Goal: Task Accomplishment & Management: Use online tool/utility

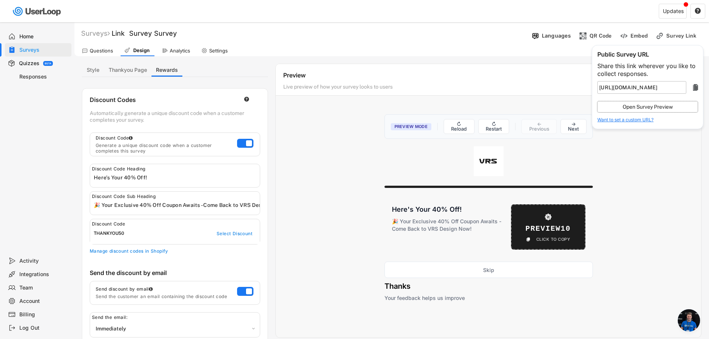
select select ""immediately""
click at [175, 53] on div "Analytics" at bounding box center [180, 51] width 20 height 6
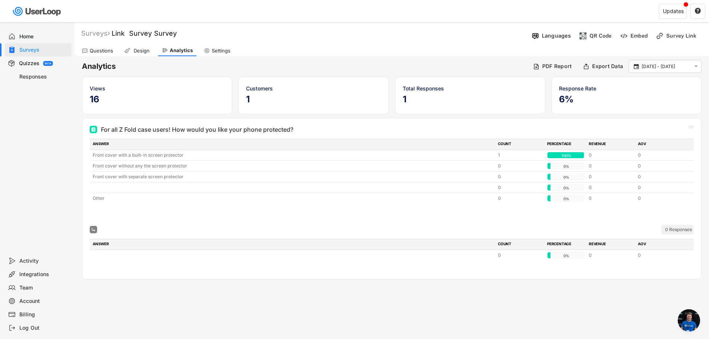
scroll to position [144, 0]
click at [213, 49] on div "Settings" at bounding box center [221, 51] width 19 height 6
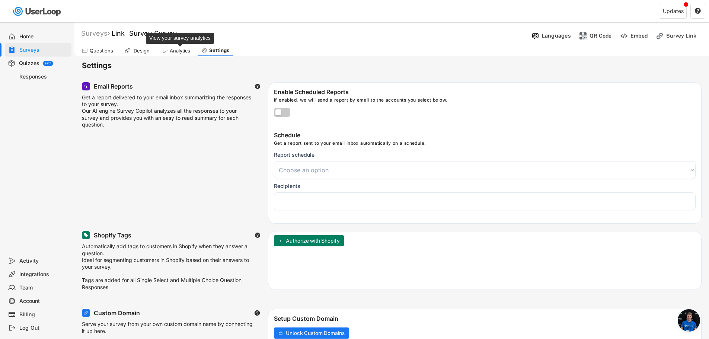
select select
click at [139, 49] on div "Design" at bounding box center [141, 51] width 19 height 6
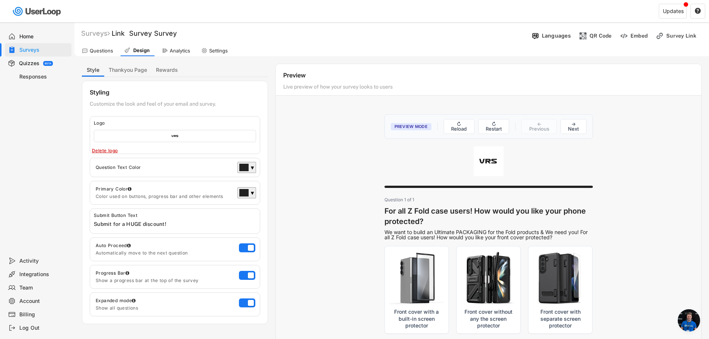
click at [106, 51] on div "Questions" at bounding box center [101, 51] width 23 height 6
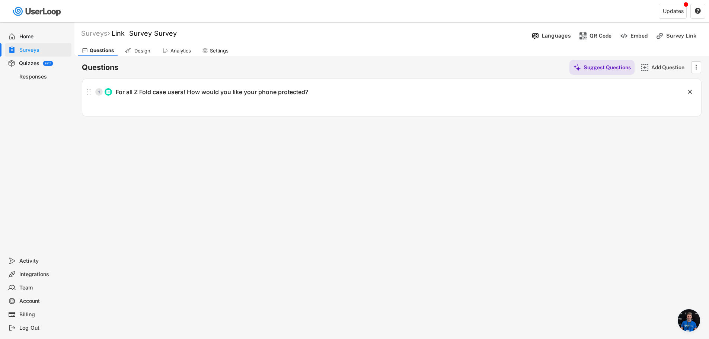
click at [599, 162] on div "Surveys Link Survey Survey Languages QR Code Embed Survey Link Questions Design…" at bounding box center [391, 201] width 635 height 359
